Goal: Transaction & Acquisition: Purchase product/service

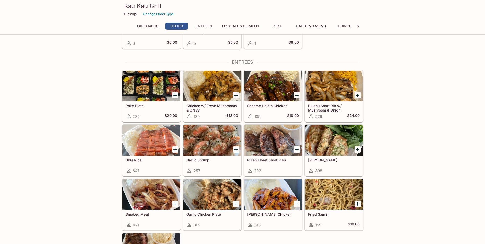
scroll to position [187, 0]
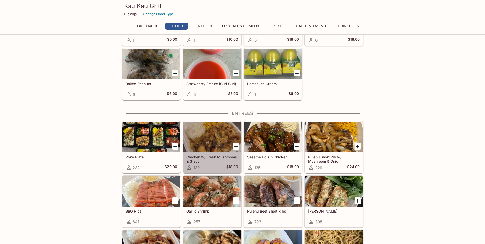
click at [204, 137] on div at bounding box center [212, 137] width 58 height 31
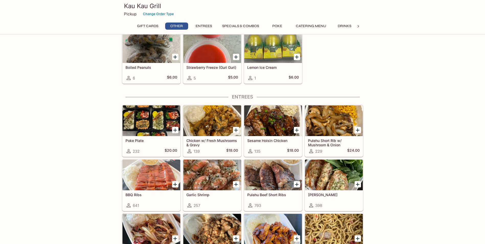
scroll to position [255, 0]
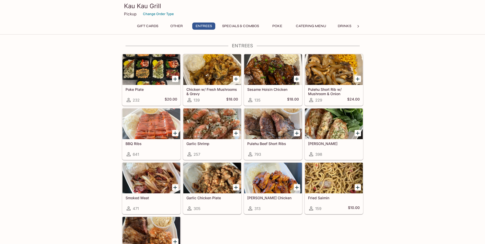
click at [267, 82] on div at bounding box center [273, 69] width 58 height 31
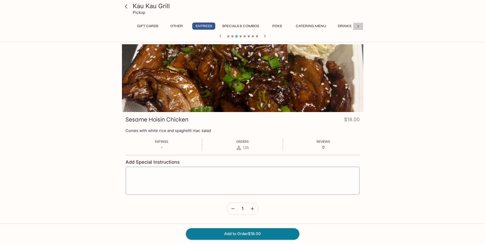
click at [359, 27] on icon at bounding box center [358, 26] width 5 height 5
